Goal: Navigation & Orientation: Go to known website

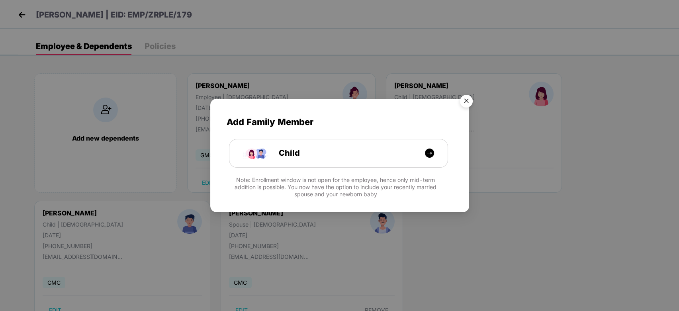
click at [463, 98] on img "Close" at bounding box center [466, 102] width 22 height 22
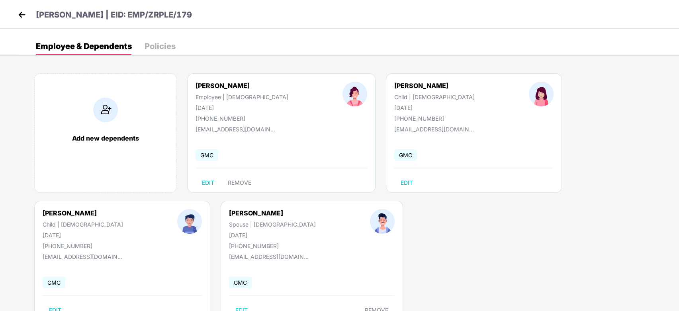
click at [27, 12] on img at bounding box center [22, 15] width 12 height 12
